Goal: Task Accomplishment & Management: Use online tool/utility

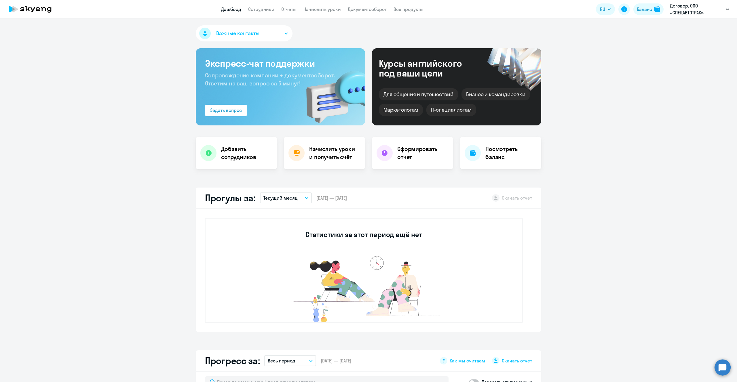
select select "30"
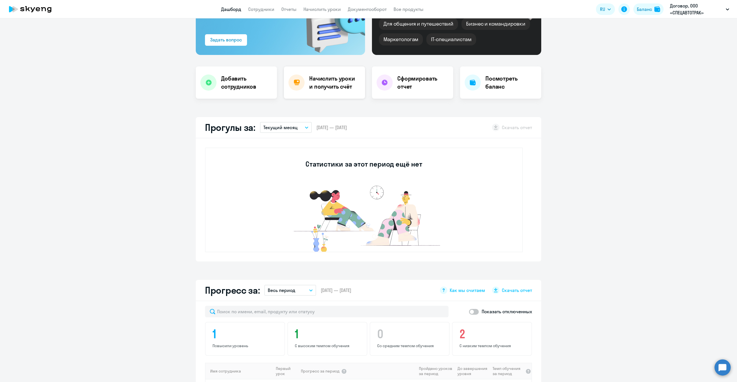
click at [336, 88] on h4 "Начислить уроки и получить счёт" at bounding box center [334, 83] width 50 height 16
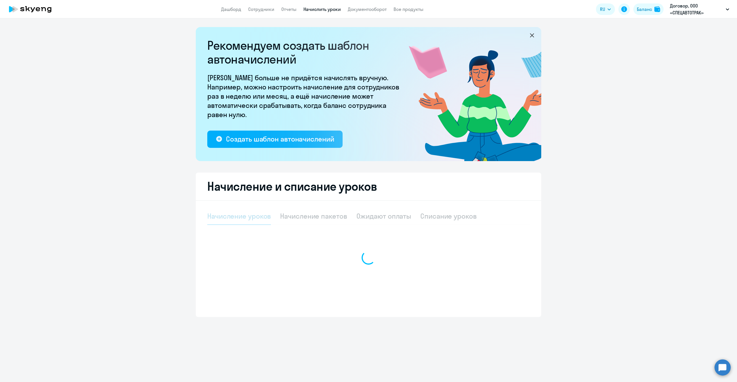
select select "10"
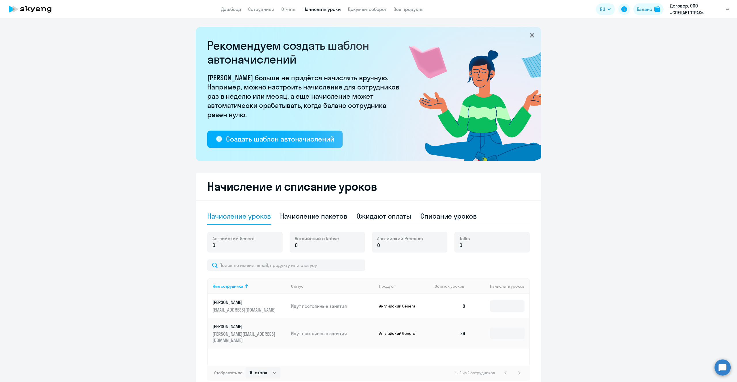
scroll to position [31, 0]
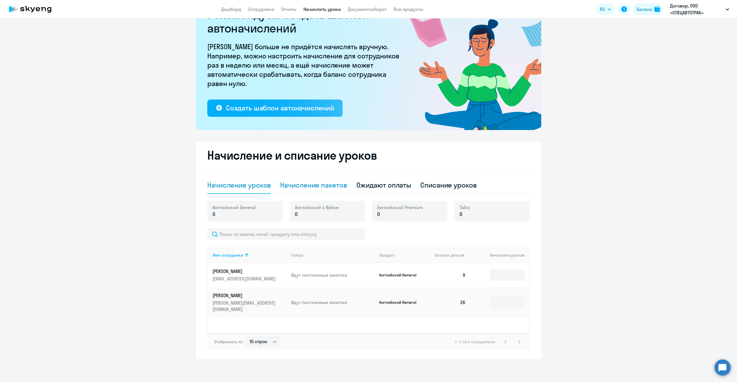
click at [310, 186] on div "Начисление пакетов" at bounding box center [313, 184] width 67 height 9
select select "10"
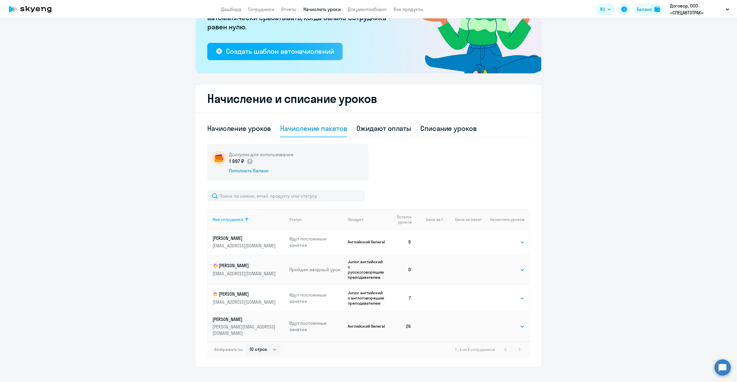
scroll to position [89, 0]
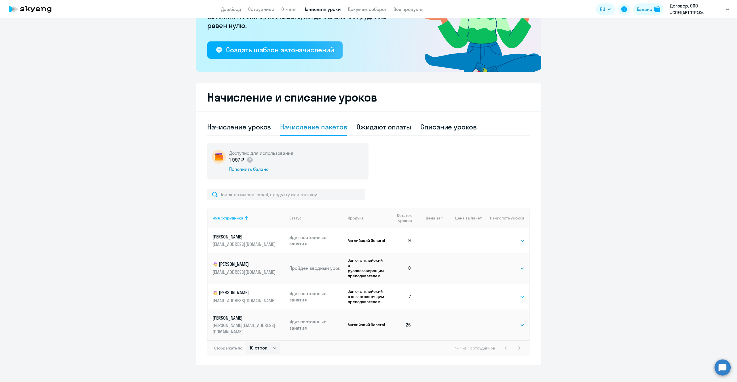
click at [522, 298] on select "Выбрать 4 8 16 32 64" at bounding box center [513, 297] width 24 height 7
select select "32"
click at [501, 294] on select "Выбрать 4 8 16 32 64" at bounding box center [513, 297] width 24 height 7
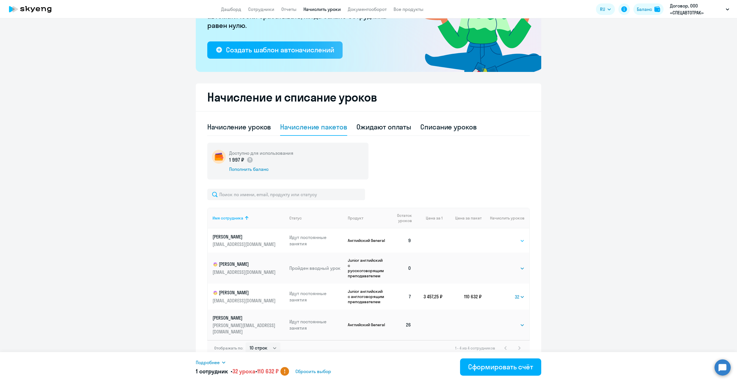
click at [517, 241] on select "Выбрать 4 8 16 32 64 96 128" at bounding box center [513, 240] width 24 height 7
select select "32"
click at [501, 237] on select "Выбрать 4 8 16 32 64 96 128" at bounding box center [513, 240] width 24 height 7
